Goal: Task Accomplishment & Management: Manage account settings

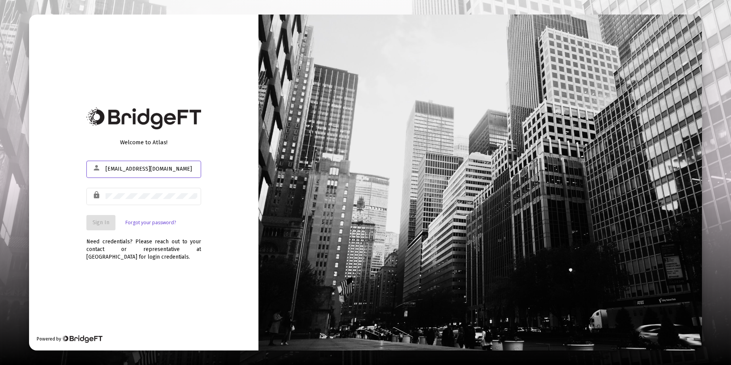
type input "[EMAIL_ADDRESS][DOMAIN_NAME]"
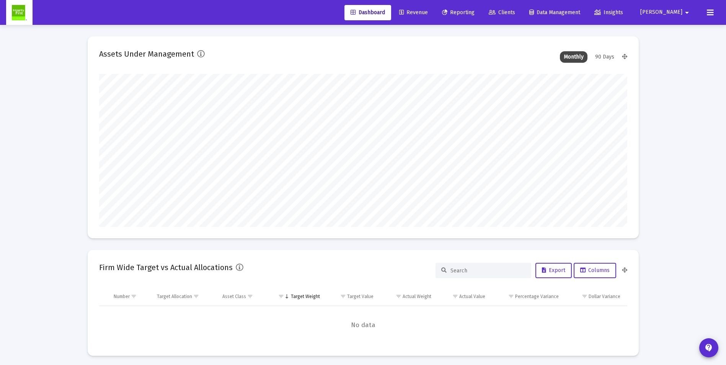
scroll to position [153, 284]
type input "[DATE]"
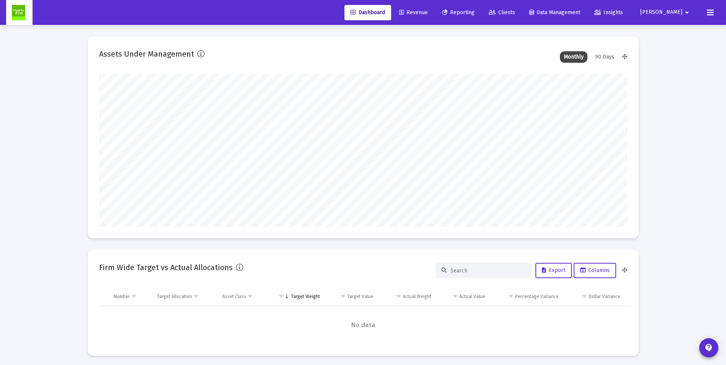
click at [677, 11] on span "[PERSON_NAME]" at bounding box center [661, 12] width 42 height 7
click at [680, 34] on link "Settings" at bounding box center [687, 32] width 46 height 18
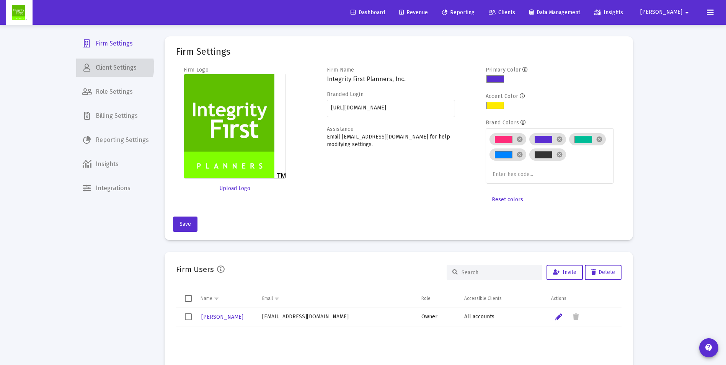
click at [113, 67] on span "Client Settings" at bounding box center [115, 68] width 79 height 18
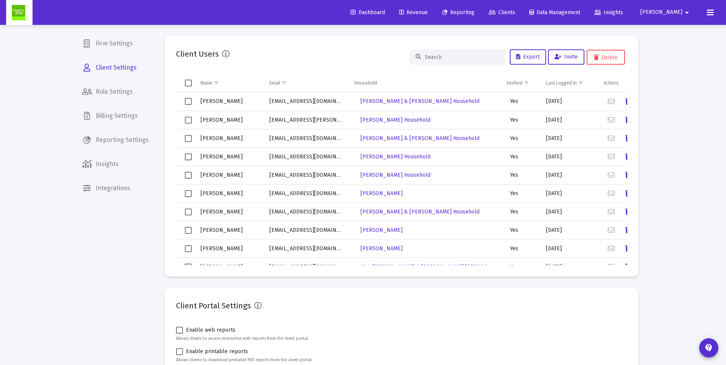
click at [440, 56] on input at bounding box center [462, 57] width 75 height 7
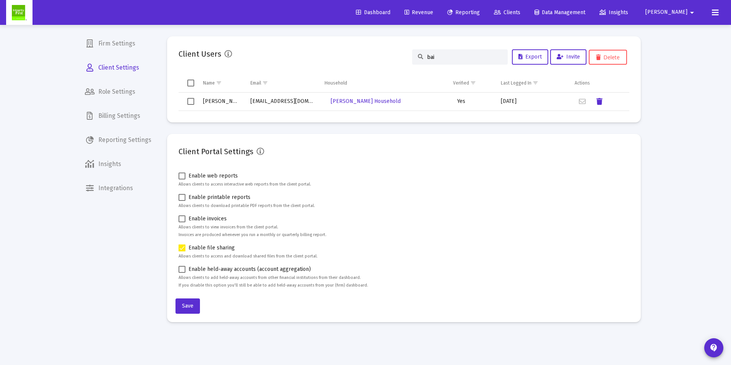
type input "bai"
click at [281, 102] on td "[EMAIL_ADDRESS][DOMAIN_NAME]" at bounding box center [282, 102] width 74 height 18
click at [345, 100] on span "[PERSON_NAME] Household" at bounding box center [366, 101] width 70 height 7
click at [257, 99] on td "[EMAIL_ADDRESS][DOMAIN_NAME]" at bounding box center [282, 102] width 74 height 18
click at [191, 102] on span "Select row" at bounding box center [190, 101] width 7 height 7
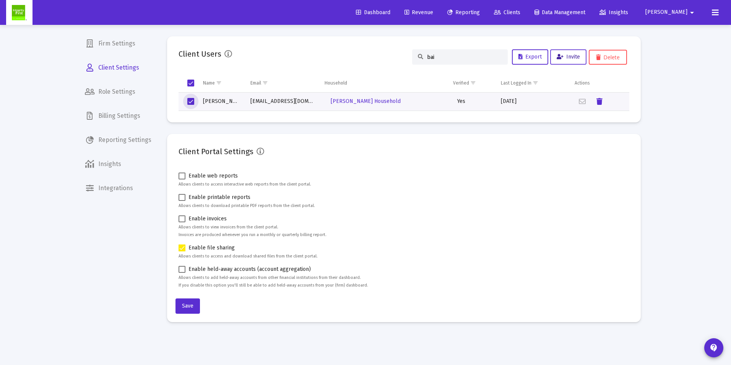
click at [564, 56] on span "Invite" at bounding box center [568, 57] width 23 height 7
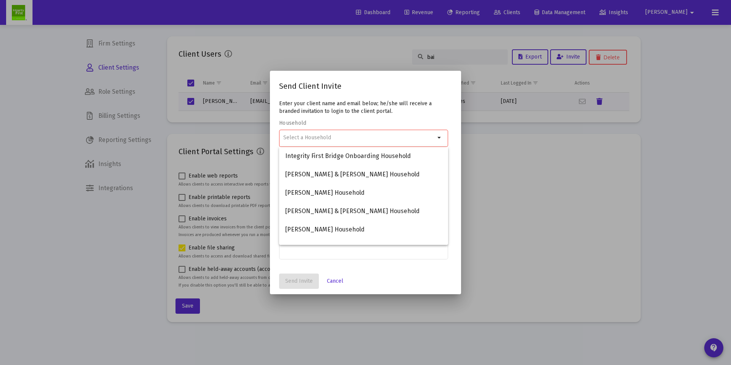
click at [491, 158] on div at bounding box center [365, 182] width 731 height 365
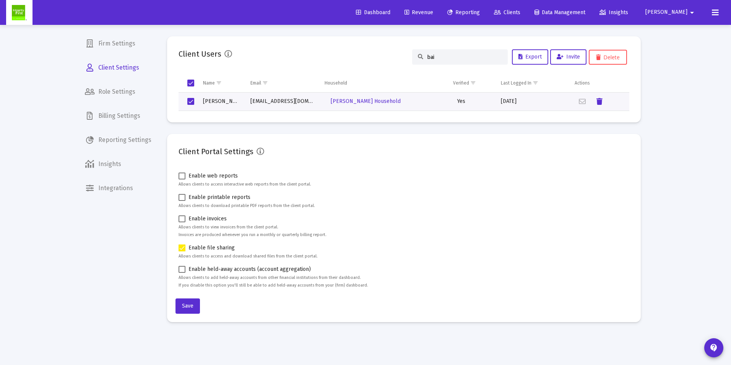
click at [521, 13] on span "Clients" at bounding box center [507, 12] width 26 height 7
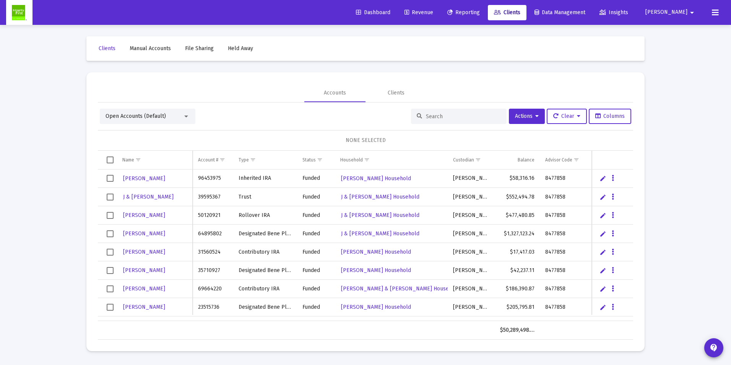
click at [126, 112] on div "Open Accounts (Default)" at bounding box center [144, 116] width 77 height 8
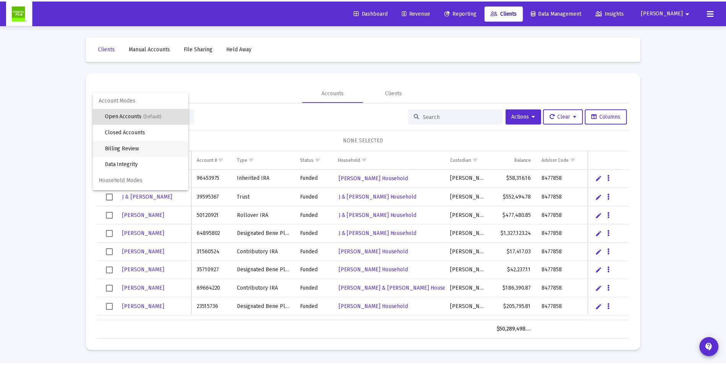
scroll to position [15, 0]
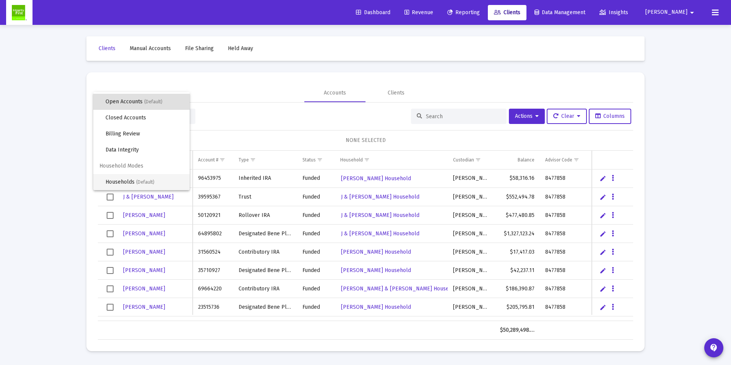
click at [130, 184] on span "Households (Default)" at bounding box center [145, 182] width 78 height 16
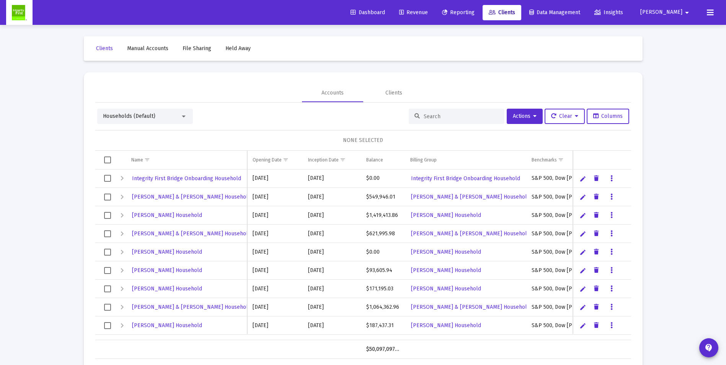
click at [436, 112] on div at bounding box center [457, 116] width 96 height 15
click at [435, 114] on input at bounding box center [460, 116] width 75 height 7
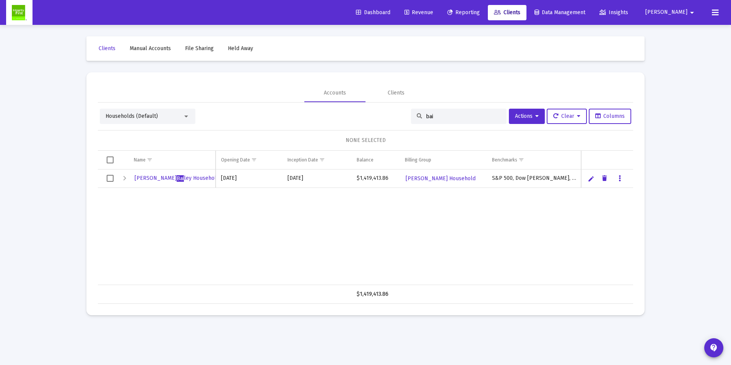
type input "bai"
click at [144, 179] on span "[PERSON_NAME] [PERSON_NAME] Household" at bounding box center [177, 178] width 85 height 7
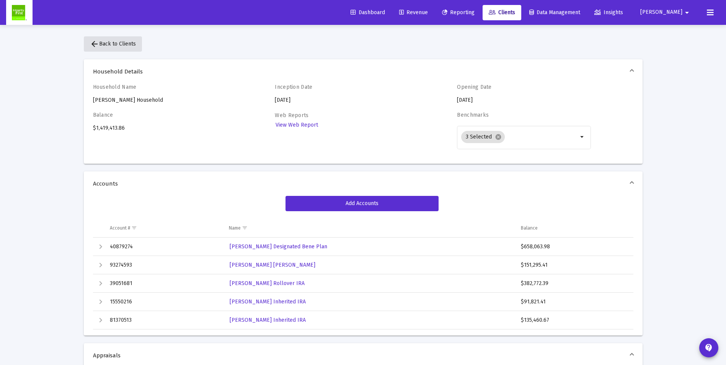
click at [99, 46] on span "arrow_back Back to Clients" at bounding box center [113, 44] width 46 height 7
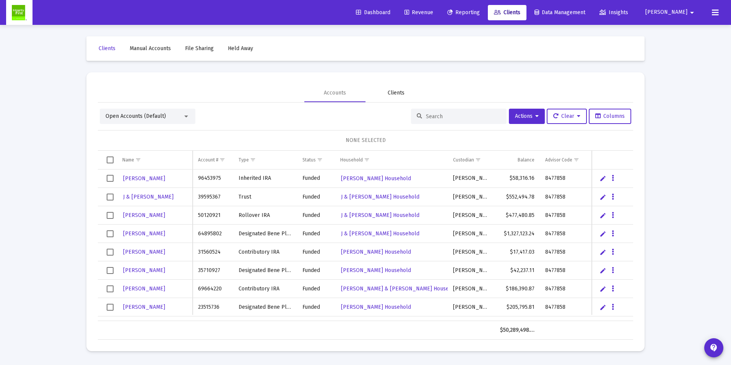
click at [398, 95] on div "Clients" at bounding box center [396, 93] width 17 height 8
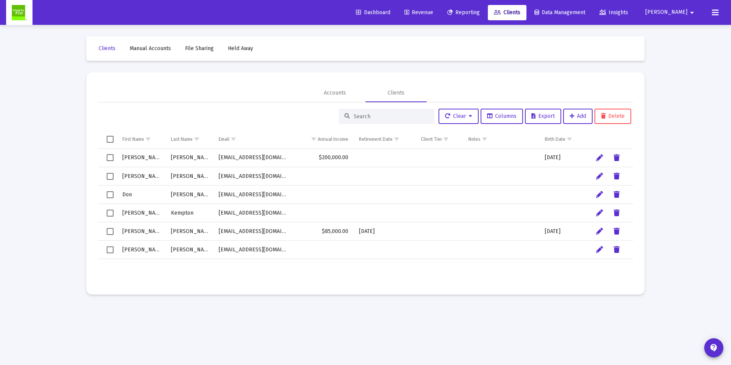
click at [385, 116] on input at bounding box center [391, 116] width 75 height 7
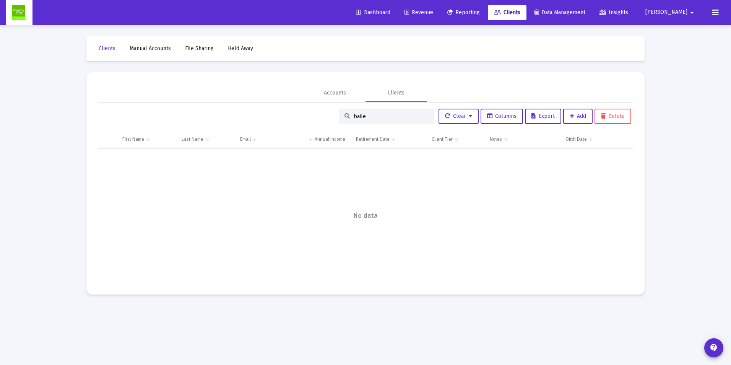
type input "baile"
click at [336, 93] on div "Accounts" at bounding box center [335, 93] width 22 height 8
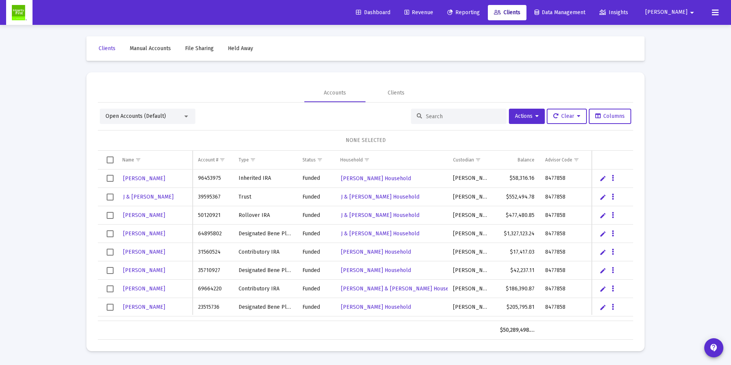
click at [178, 117] on div "Open Accounts (Default)" at bounding box center [144, 116] width 77 height 8
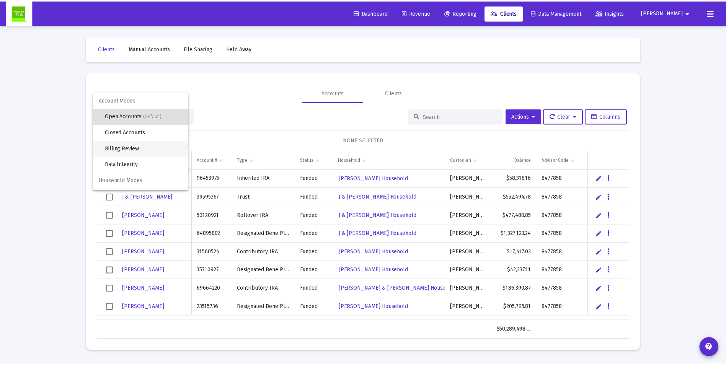
scroll to position [15, 0]
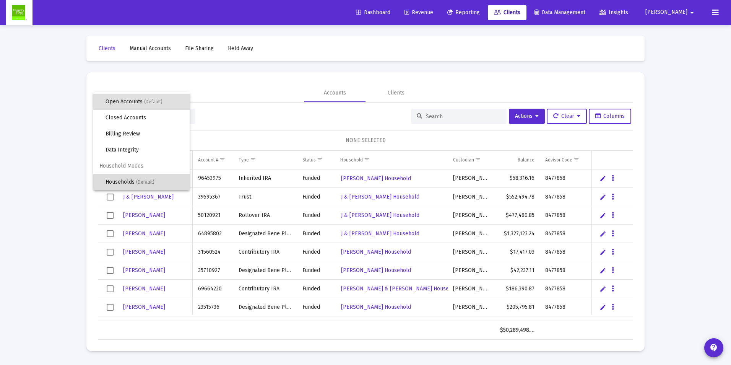
click at [143, 180] on span "(Default)" at bounding box center [145, 181] width 18 height 5
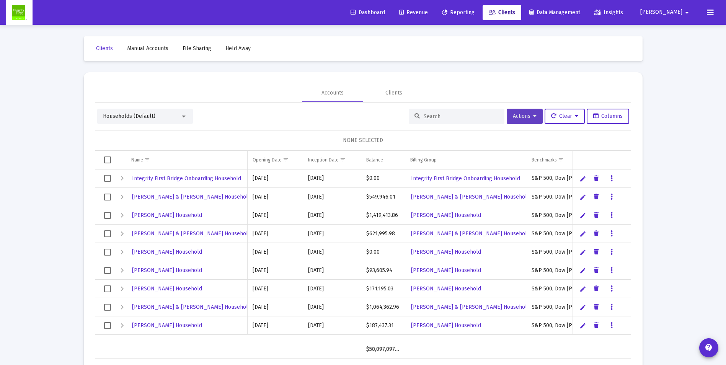
click at [533, 116] on icon at bounding box center [534, 116] width 3 height 5
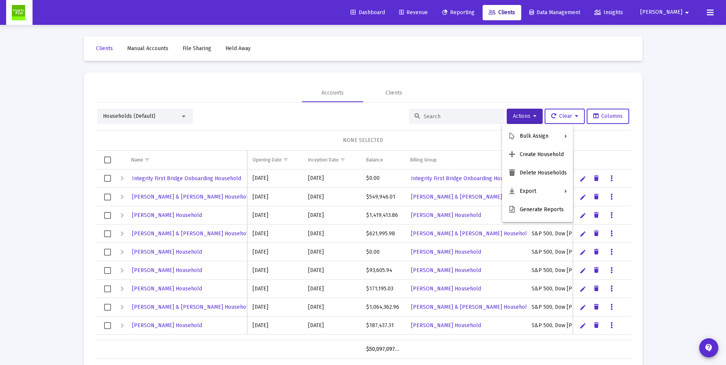
click at [433, 115] on div at bounding box center [363, 182] width 726 height 365
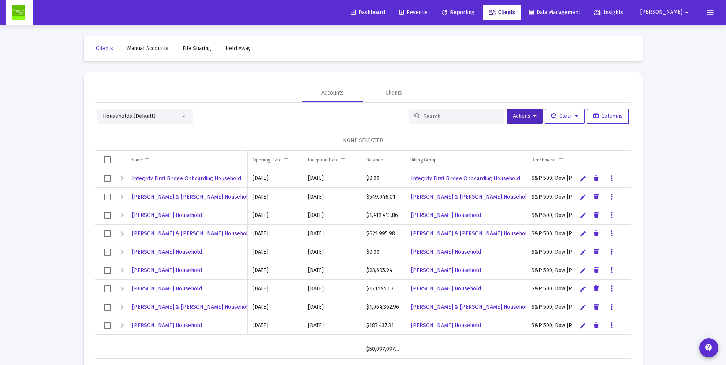
click at [433, 115] on input at bounding box center [460, 116] width 75 height 7
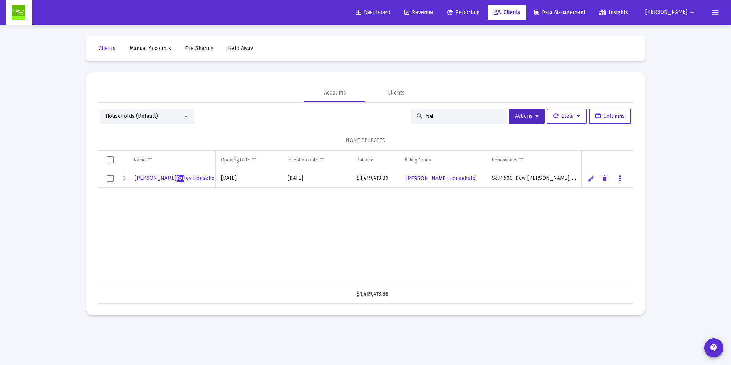
type input "bai"
click at [591, 179] on link "Edit" at bounding box center [591, 178] width 7 height 7
click at [630, 178] on icon "Data grid" at bounding box center [630, 178] width 2 height 9
click at [215, 223] on div at bounding box center [365, 182] width 731 height 365
click at [689, 13] on mat-icon "arrow_drop_down" at bounding box center [692, 12] width 9 height 15
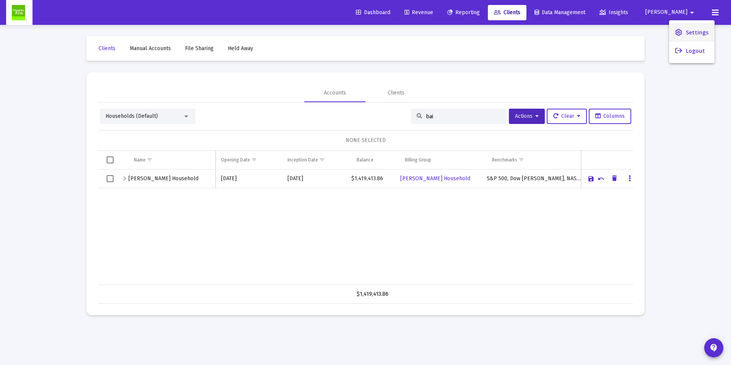
click at [691, 31] on span "Settings" at bounding box center [697, 32] width 23 height 18
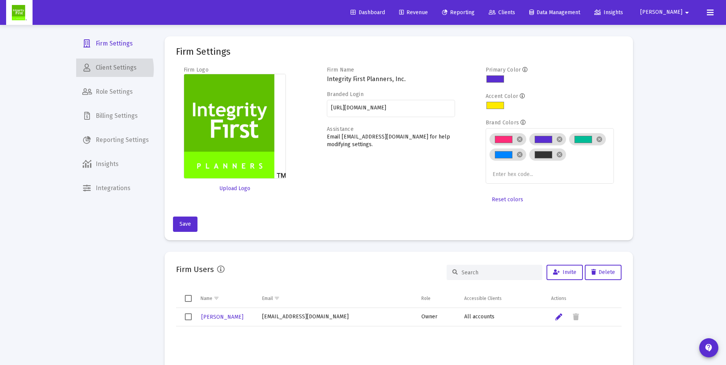
click at [102, 69] on span "Client Settings" at bounding box center [115, 68] width 79 height 18
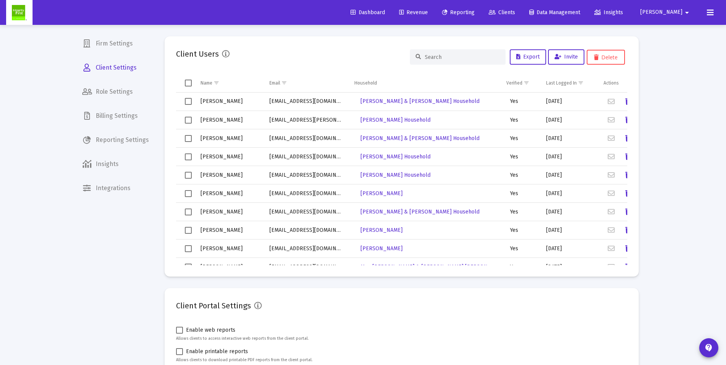
click at [463, 60] on input at bounding box center [462, 57] width 75 height 7
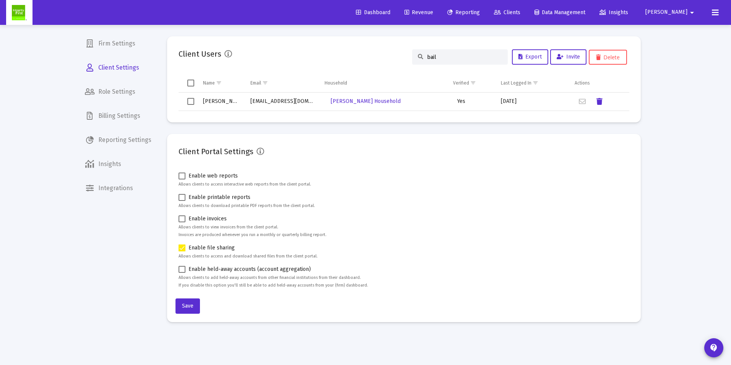
type input "bail"
click at [348, 100] on span "[PERSON_NAME] Household" at bounding box center [366, 101] width 70 height 7
click at [604, 56] on button "Delete" at bounding box center [608, 57] width 38 height 15
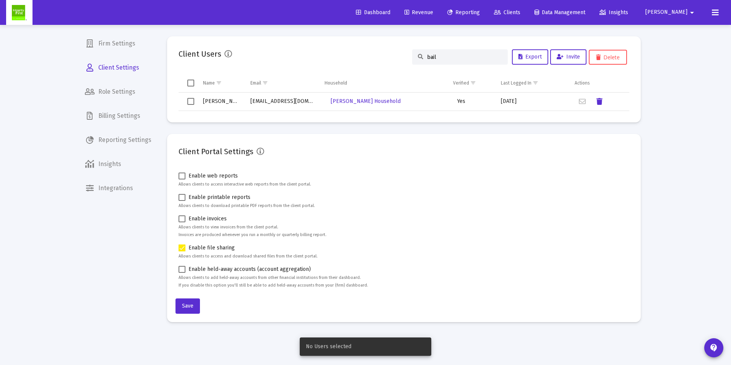
click at [191, 101] on span "Select row" at bounding box center [190, 101] width 7 height 7
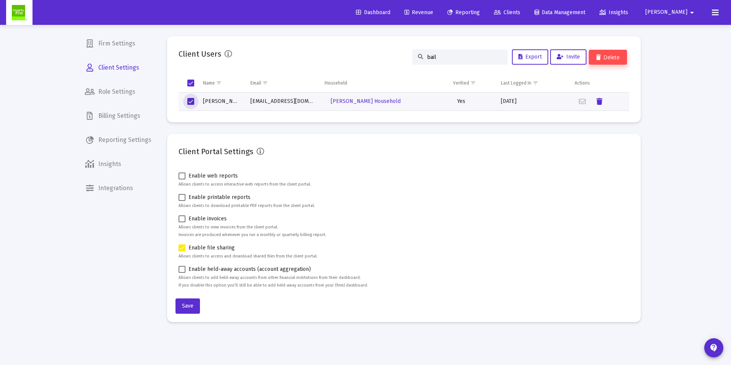
click at [609, 55] on button "Delete" at bounding box center [608, 57] width 38 height 15
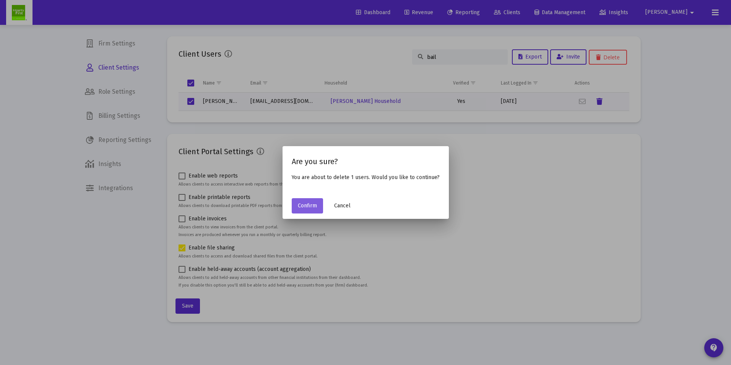
click at [304, 204] on span "Confirm" at bounding box center [307, 205] width 19 height 7
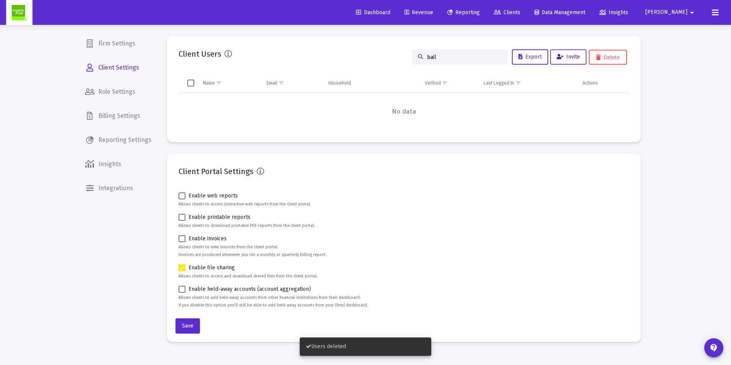
click at [571, 57] on span "Invite" at bounding box center [568, 57] width 23 height 7
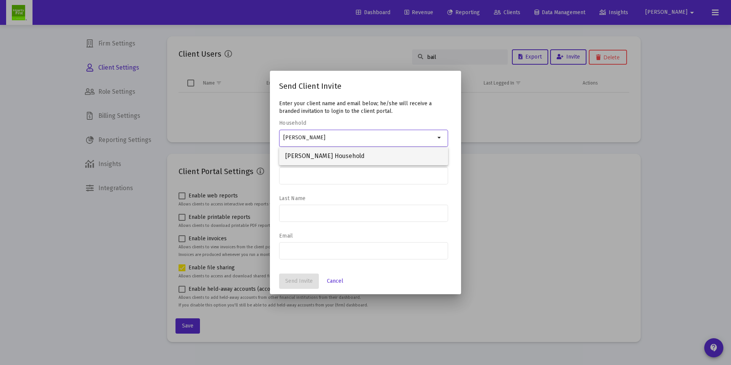
click at [325, 154] on span "[PERSON_NAME] Household" at bounding box center [363, 156] width 157 height 18
type input "[PERSON_NAME] Household"
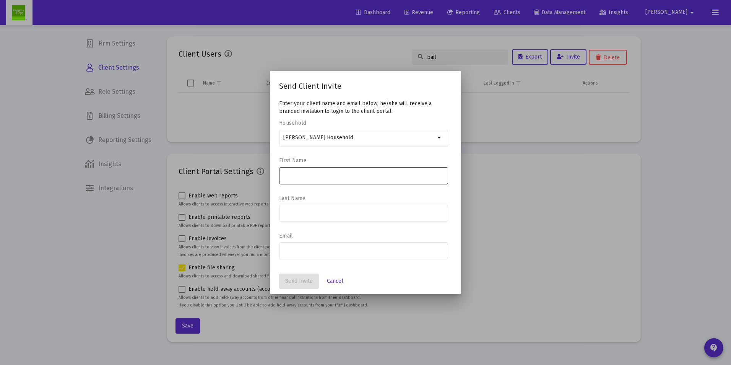
click at [315, 179] on div at bounding box center [363, 175] width 161 height 19
type input "[PERSON_NAME]"
click at [287, 215] on input at bounding box center [363, 213] width 161 height 6
click at [355, 213] on input "[EMAIL_ADDRESS][DOMAIN_NAME]" at bounding box center [363, 213] width 161 height 6
type input "b"
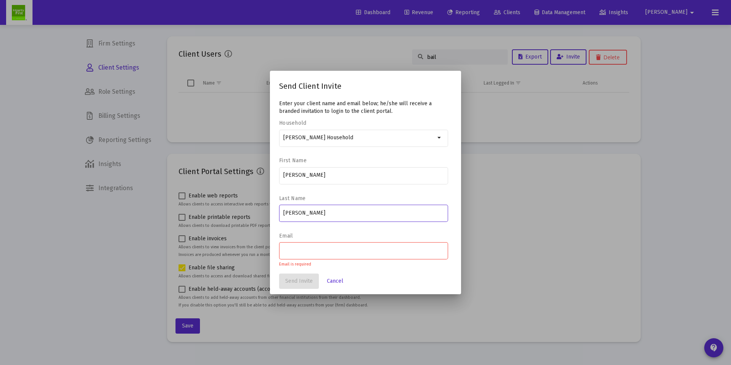
type input "[PERSON_NAME]"
type input "[EMAIL_ADDRESS][DOMAIN_NAME]"
click at [298, 280] on span "Send Invite" at bounding box center [299, 281] width 28 height 7
